Goal: Transaction & Acquisition: Purchase product/service

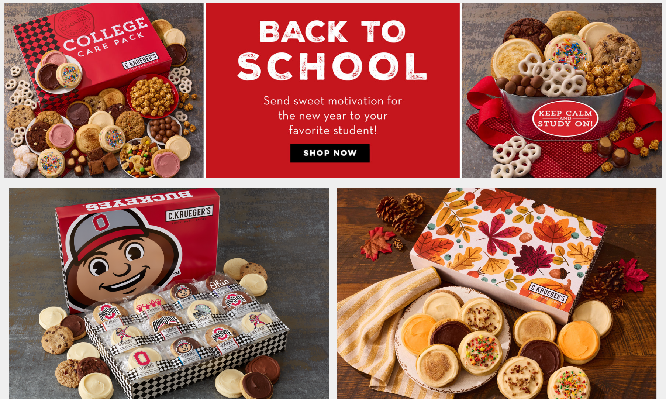
scroll to position [502, 0]
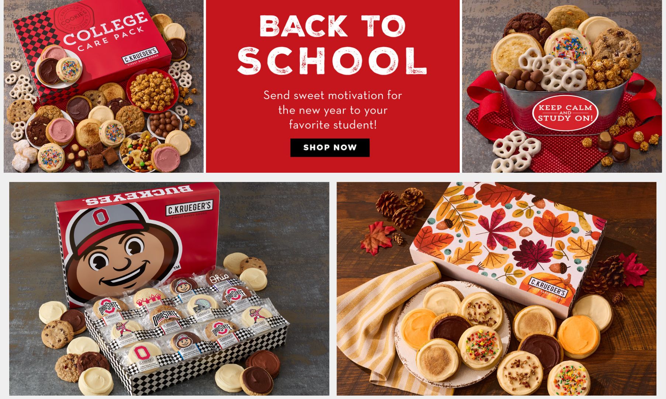
click at [276, 235] on img at bounding box center [170, 288] width 328 height 221
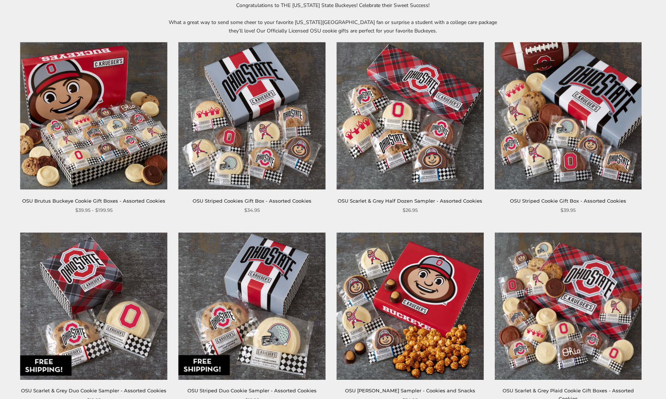
scroll to position [121, 0]
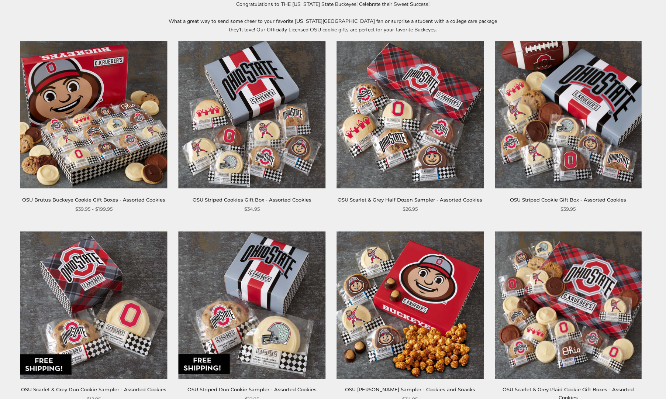
click at [401, 101] on img at bounding box center [410, 114] width 147 height 147
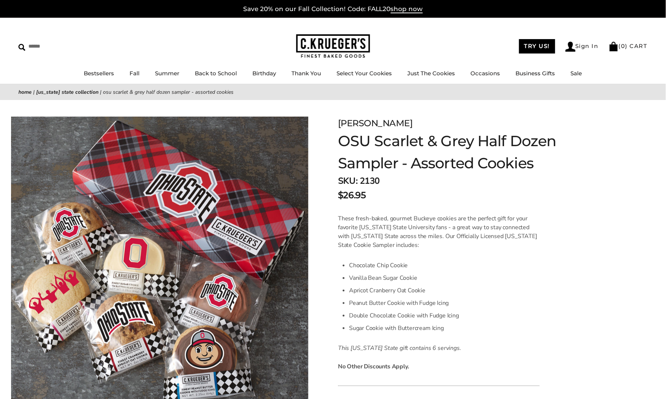
drag, startPoint x: 202, startPoint y: 183, endPoint x: 690, endPoint y: -18, distance: 528.2
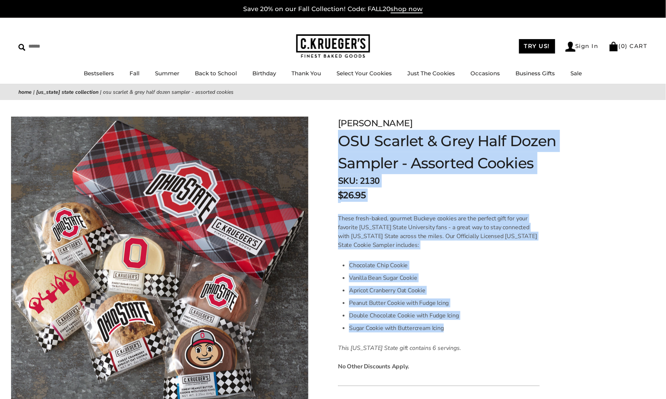
drag, startPoint x: 406, startPoint y: 300, endPoint x: 327, endPoint y: 126, distance: 190.2
click at [328, 126] on div "C.KRUEGER'S OSU Scarlet & Grey Half Dozen Sampler - Assorted Cookies SKU: 2130 …" at bounding box center [493, 337] width 346 height 475
copy form "C.KRUEGER'S OSU Scarlet & Grey Half Dozen Sampler - Assorted Cookies SKU: 2130 …"
